Goal: Task Accomplishment & Management: Manage account settings

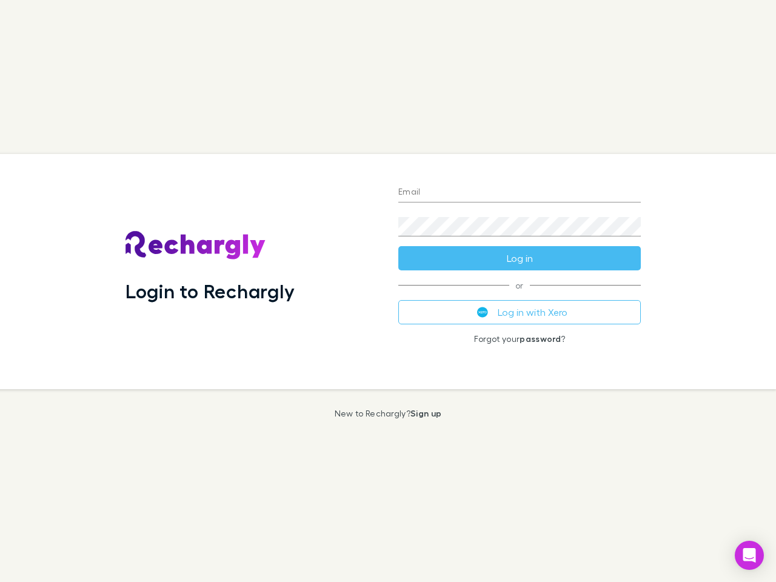
click at [388, 291] on div "Login to Rechargly" at bounding box center [252, 271] width 273 height 235
click at [520, 193] on input "Email" at bounding box center [519, 192] width 243 height 19
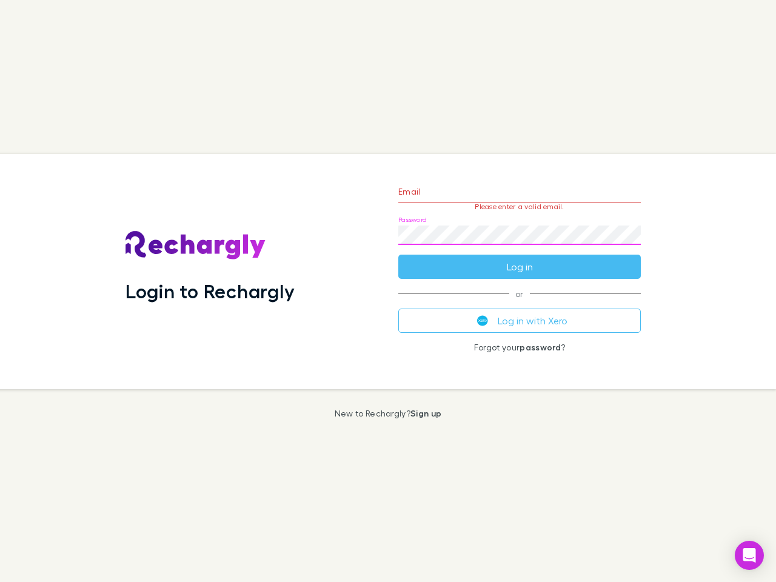
click at [520, 258] on form "Email Please enter a valid email. Password Log in" at bounding box center [519, 226] width 243 height 106
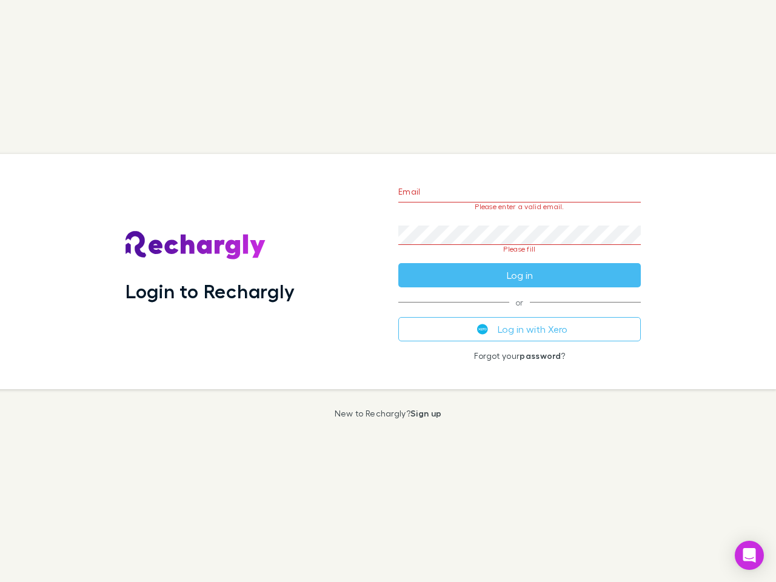
click at [520, 312] on div "Email Please enter a valid email. Password Please fill Log in or Log in with Xe…" at bounding box center [520, 271] width 262 height 235
click at [749, 555] on icon "Open Intercom Messenger" at bounding box center [749, 555] width 13 height 15
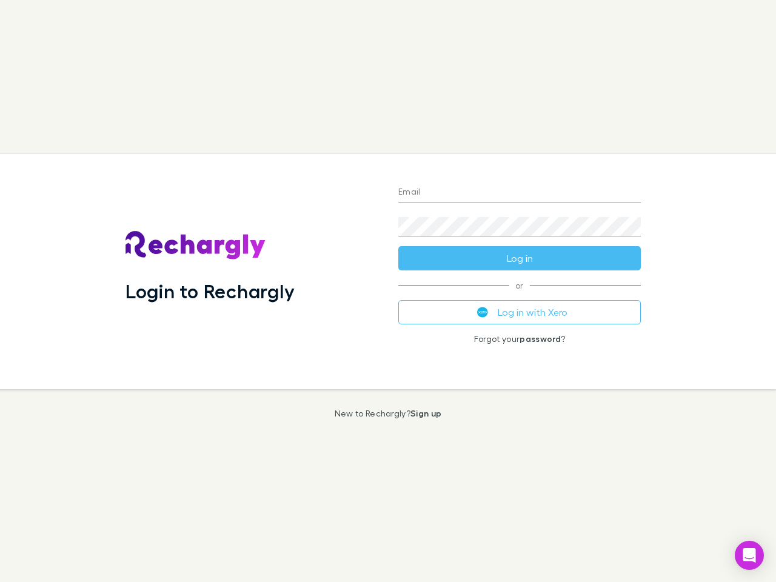
click at [388, 291] on div "Login to Rechargly" at bounding box center [252, 271] width 273 height 235
click at [520, 193] on input "Email" at bounding box center [519, 192] width 243 height 19
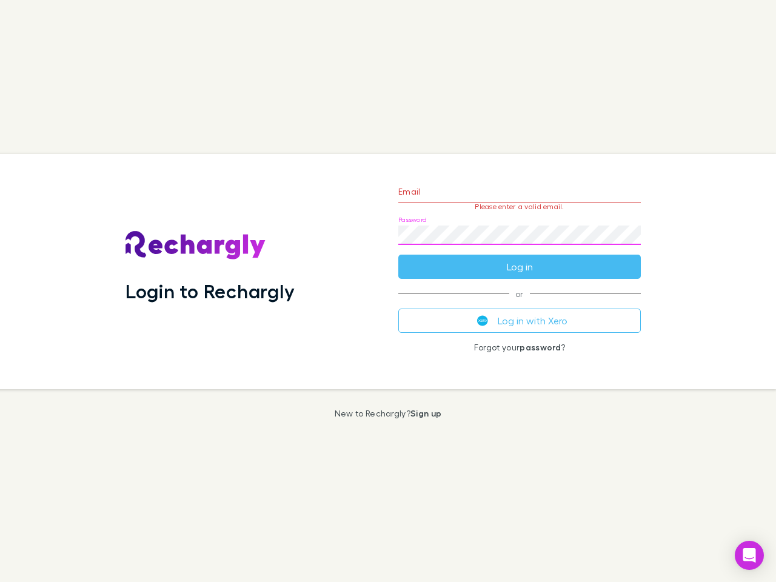
click at [520, 258] on form "Email Please enter a valid email. Password Log in" at bounding box center [519, 226] width 243 height 106
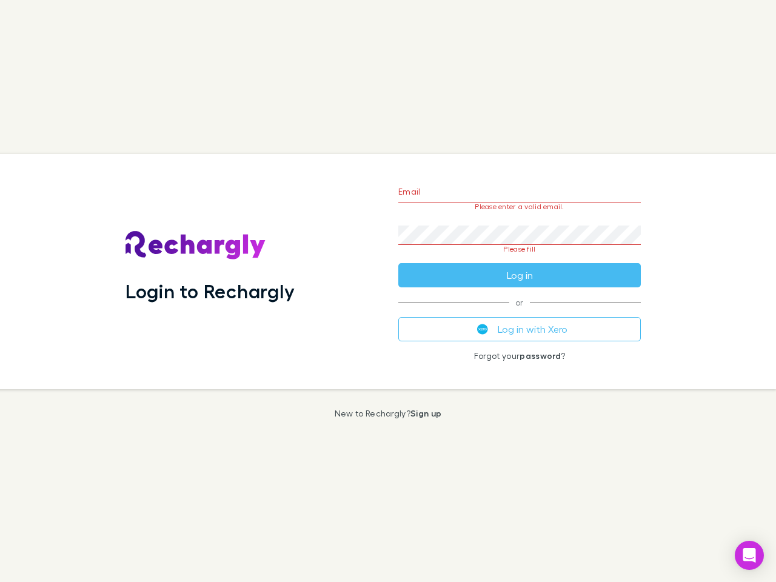
click at [520, 312] on div "Email Please enter a valid email. Password Please fill Log in or Log in with Xe…" at bounding box center [520, 271] width 262 height 235
click at [749, 555] on icon "Open Intercom Messenger" at bounding box center [749, 555] width 13 height 15
